Goal: Information Seeking & Learning: Learn about a topic

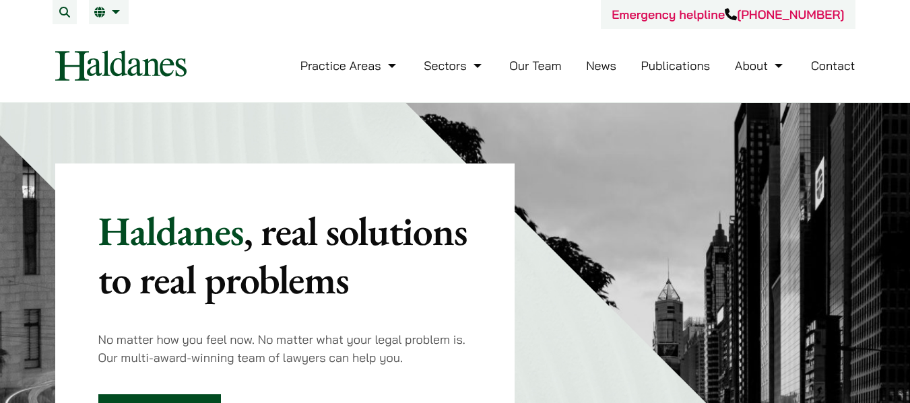
click at [532, 73] on link "Our Team" at bounding box center [535, 65] width 52 height 15
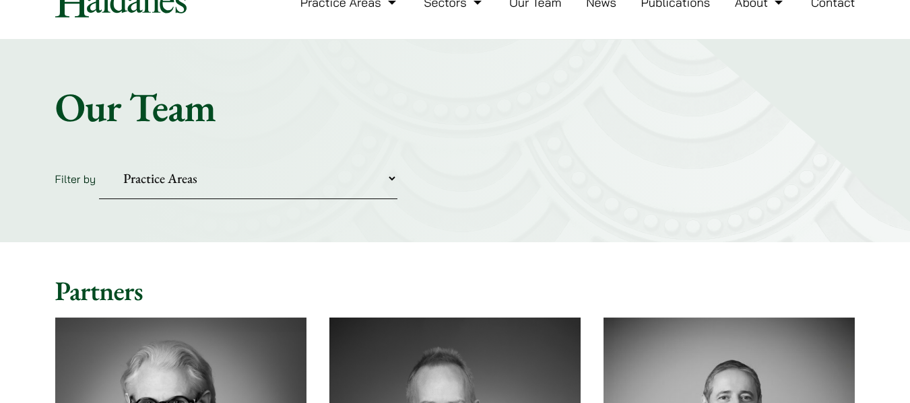
scroll to position [269, 0]
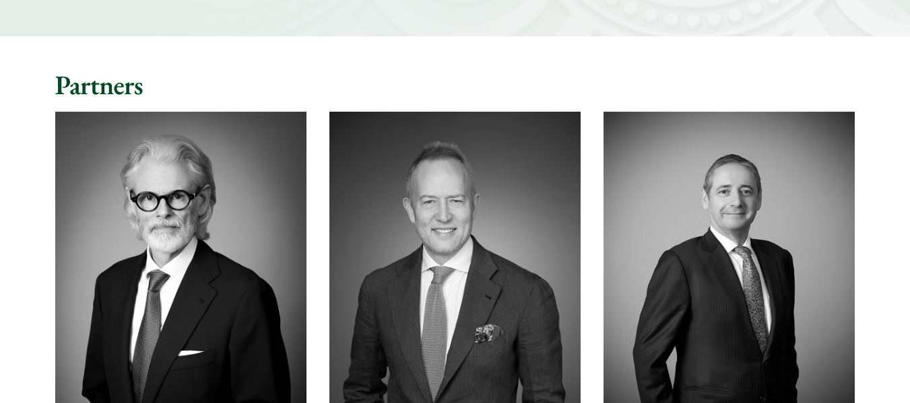
click at [162, 218] on img at bounding box center [180, 269] width 251 height 315
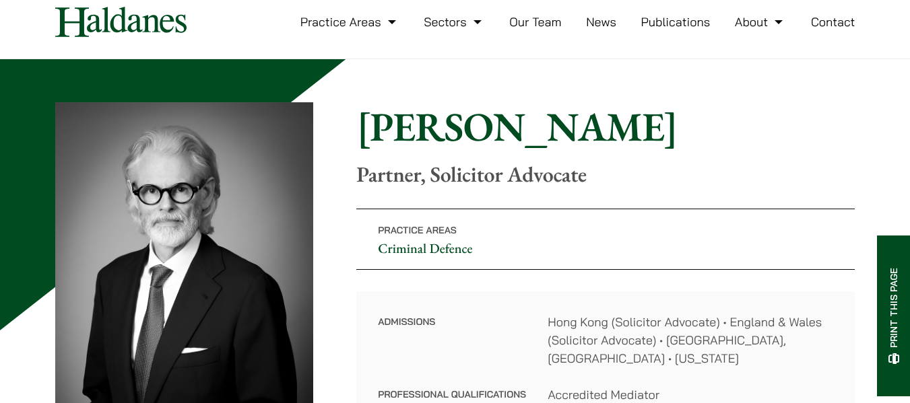
scroll to position [67, 0]
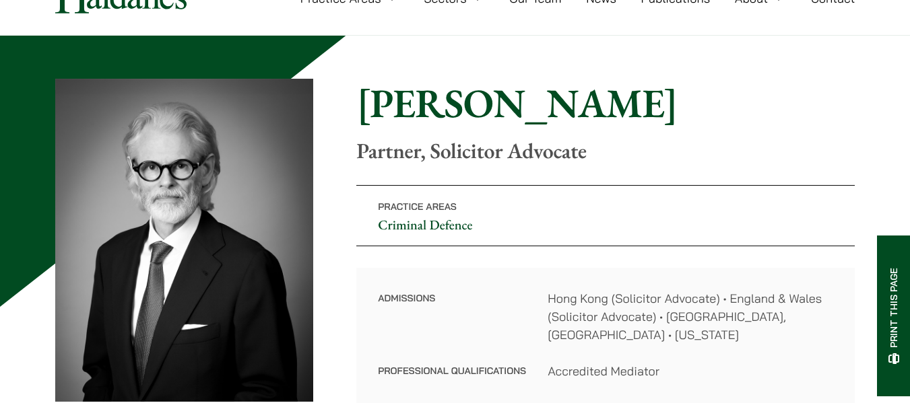
click at [491, 218] on p "Practice Areas Criminal Defence" at bounding box center [605, 215] width 498 height 61
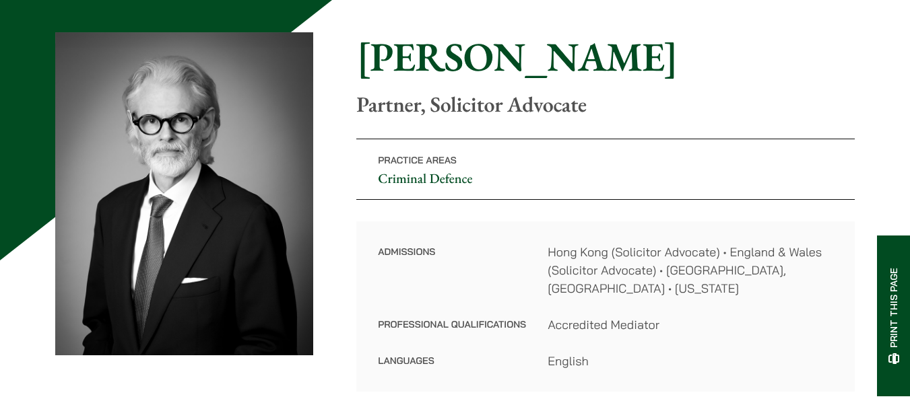
scroll to position [202, 0]
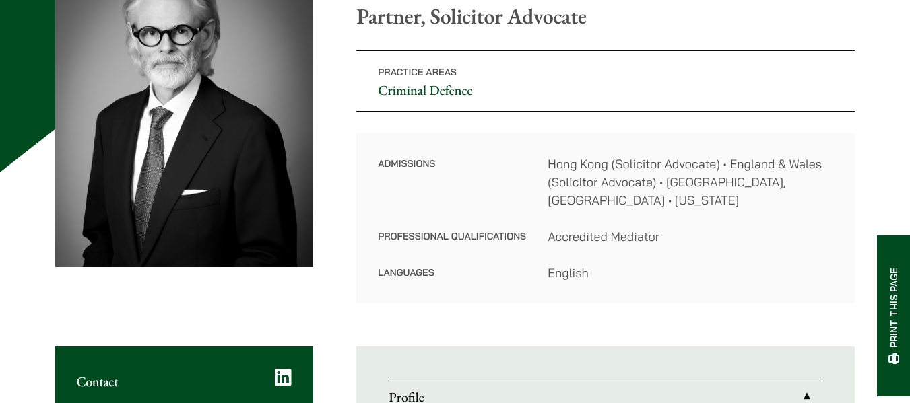
drag, startPoint x: 628, startPoint y: 166, endPoint x: 665, endPoint y: 244, distance: 85.9
click at [665, 244] on dl "Admissions Hong Kong (Solicitor Advocate) • England & Wales (Solicitor Advocate…" at bounding box center [605, 218] width 455 height 127
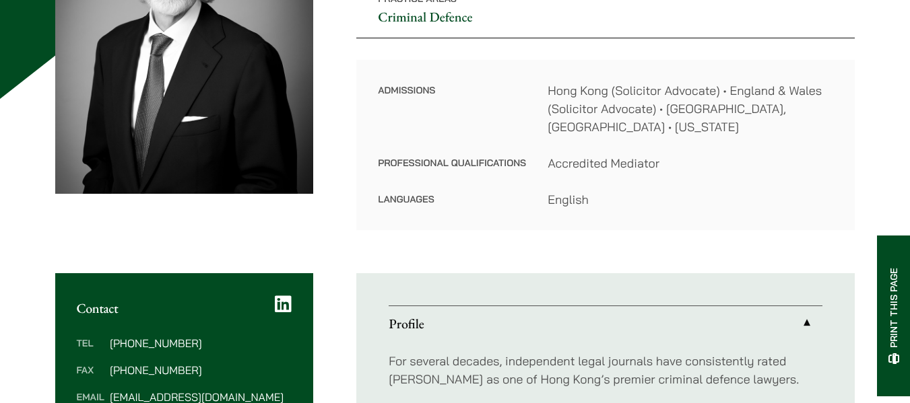
scroll to position [404, 0]
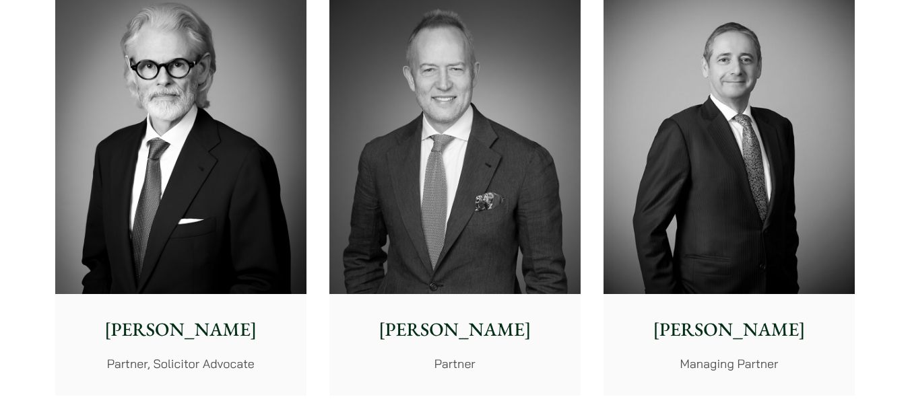
scroll to position [404, 0]
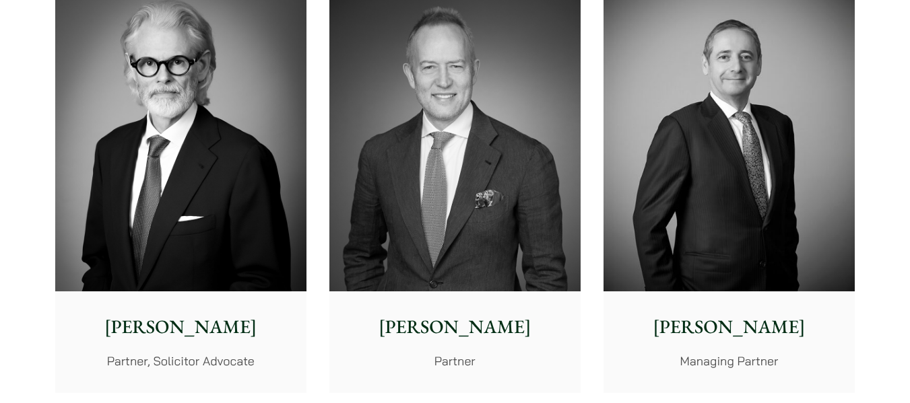
click at [483, 209] on img at bounding box center [454, 134] width 251 height 315
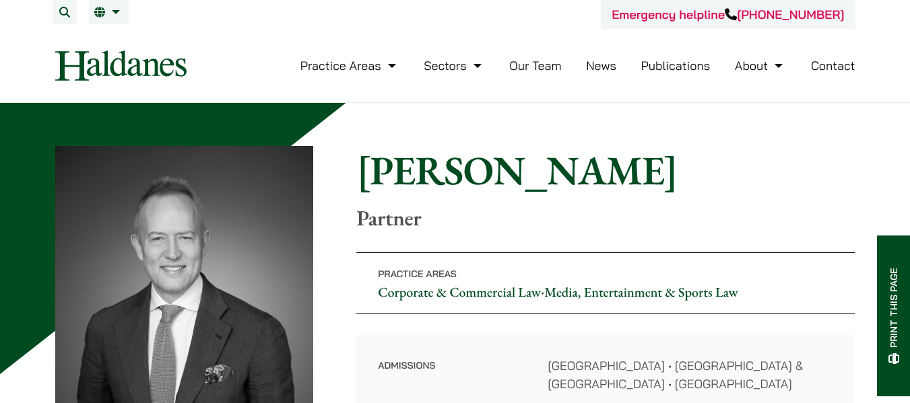
scroll to position [135, 0]
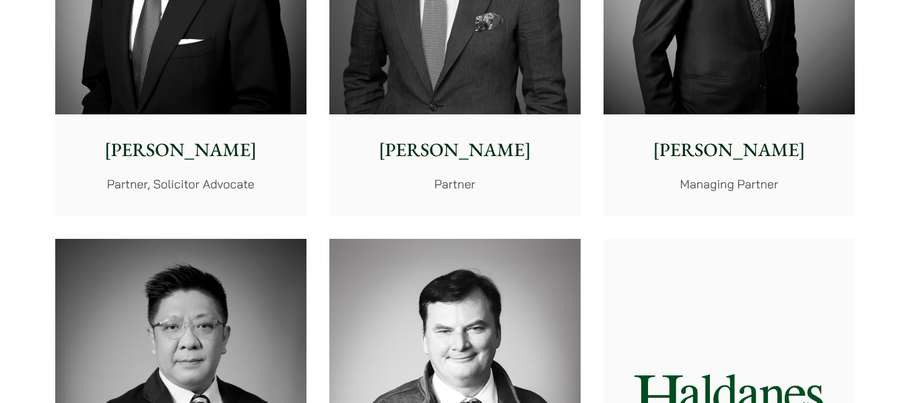
scroll to position [404, 0]
